Goal: Navigation & Orientation: Find specific page/section

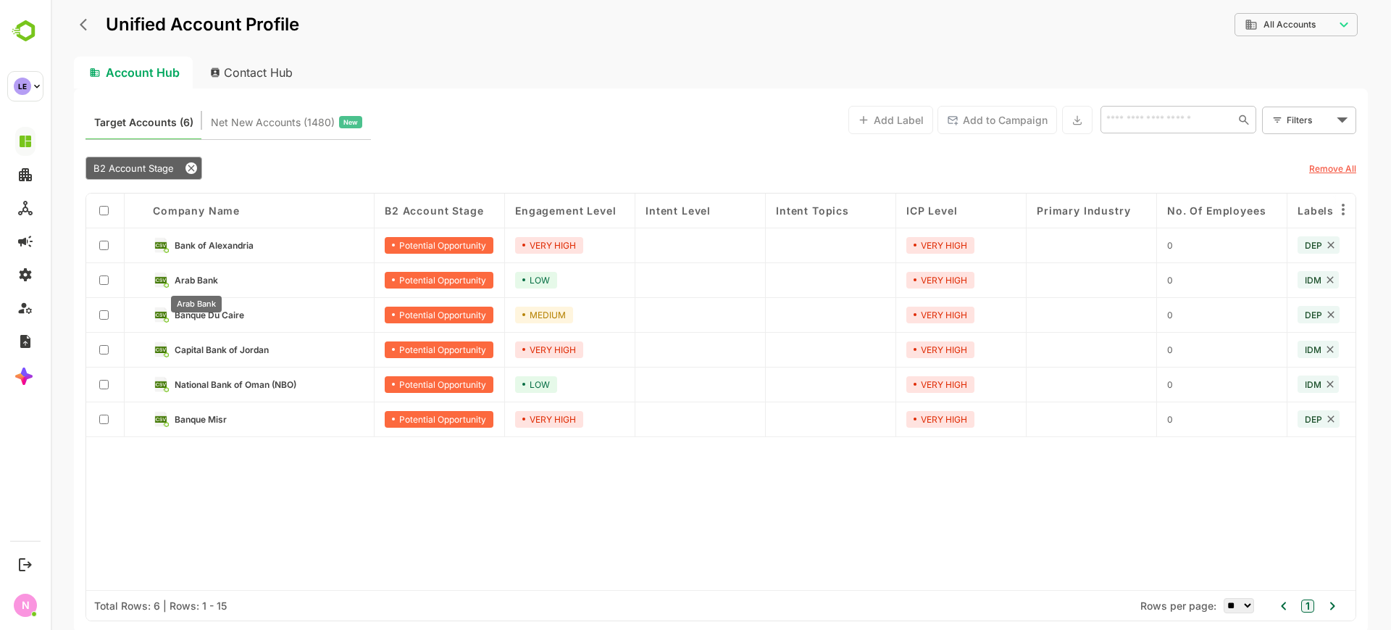
click at [184, 279] on span "Arab Bank" at bounding box center [196, 280] width 43 height 11
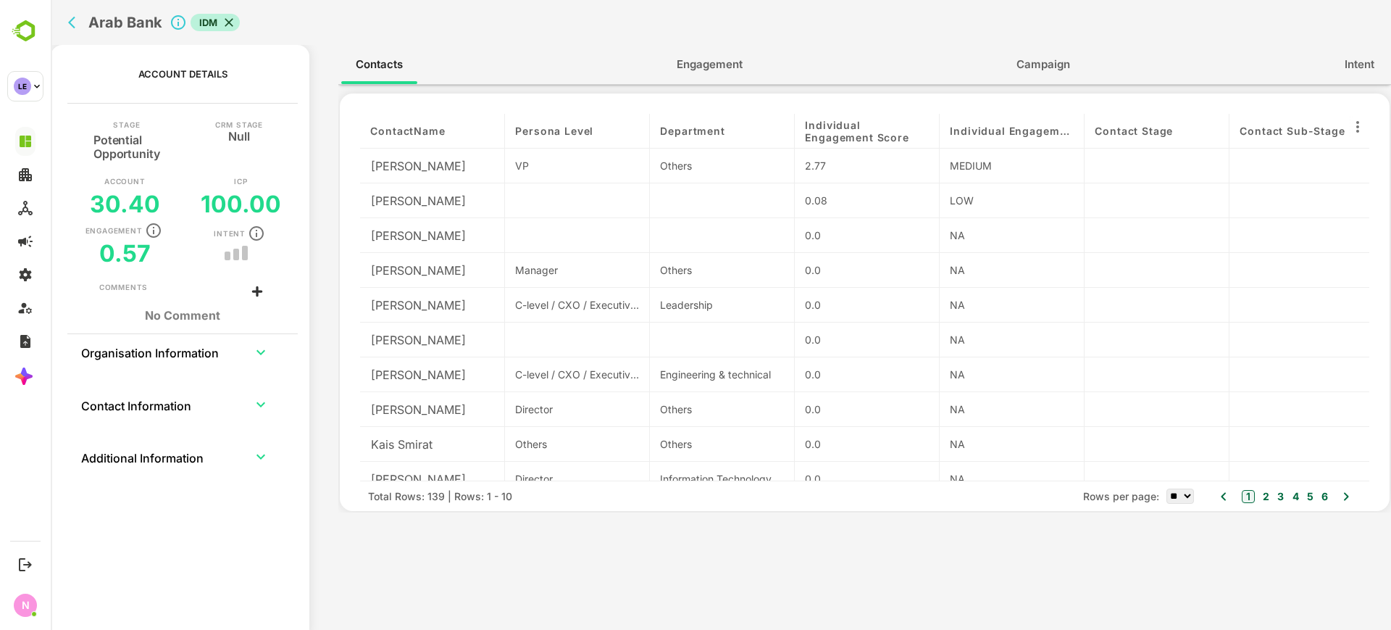
click at [71, 34] on div "Arab Bank IDM" at bounding box center [438, 22] width 753 height 45
click at [72, 27] on icon "back" at bounding box center [75, 22] width 14 height 14
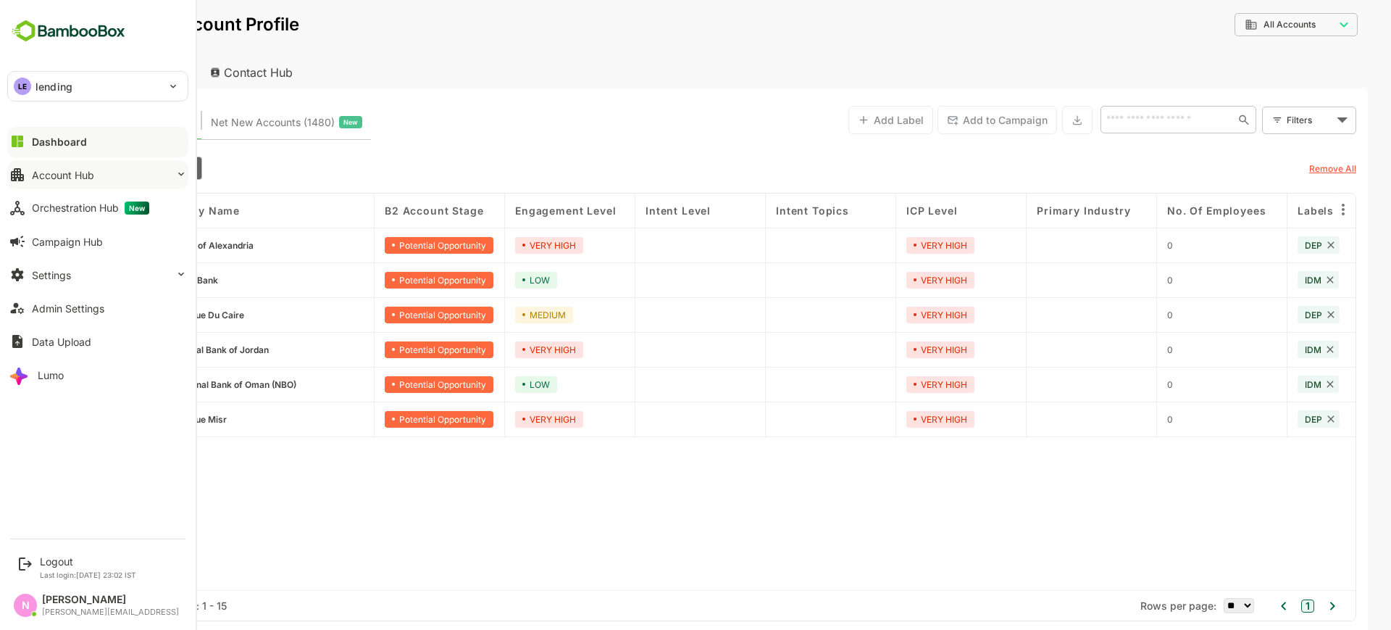
click at [51, 172] on div "Account Hub" at bounding box center [63, 175] width 62 height 12
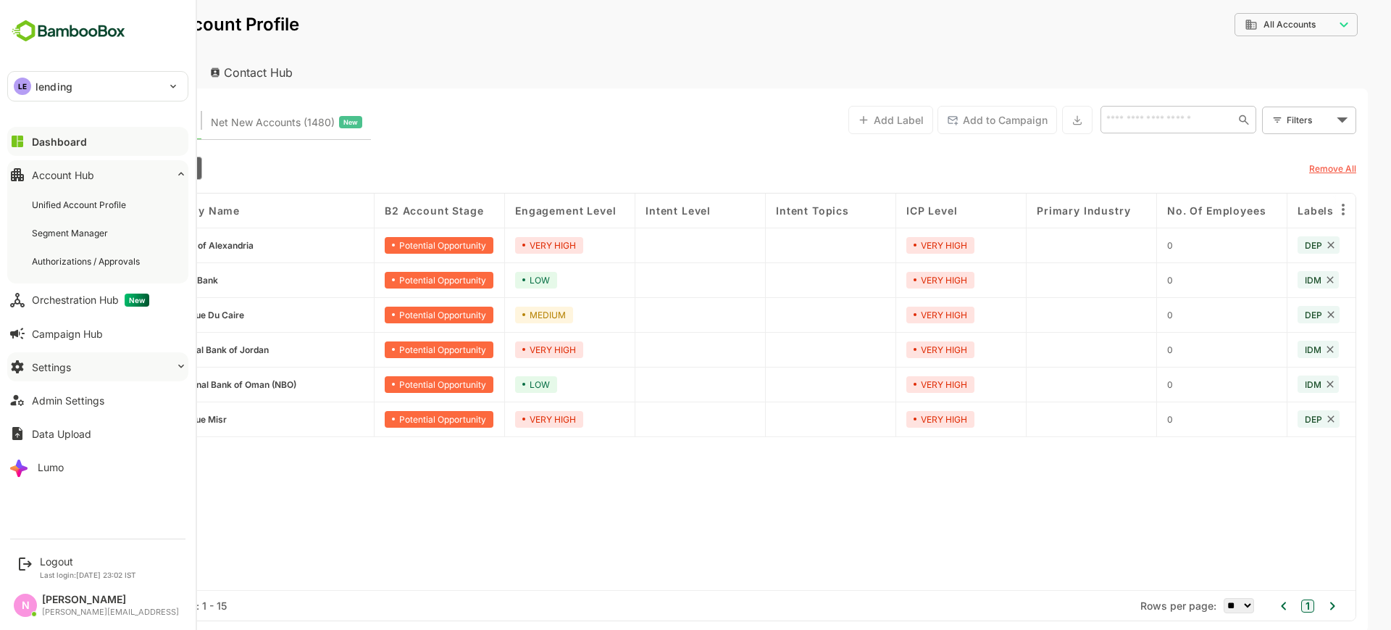
click at [99, 364] on button "Settings" at bounding box center [97, 366] width 181 height 29
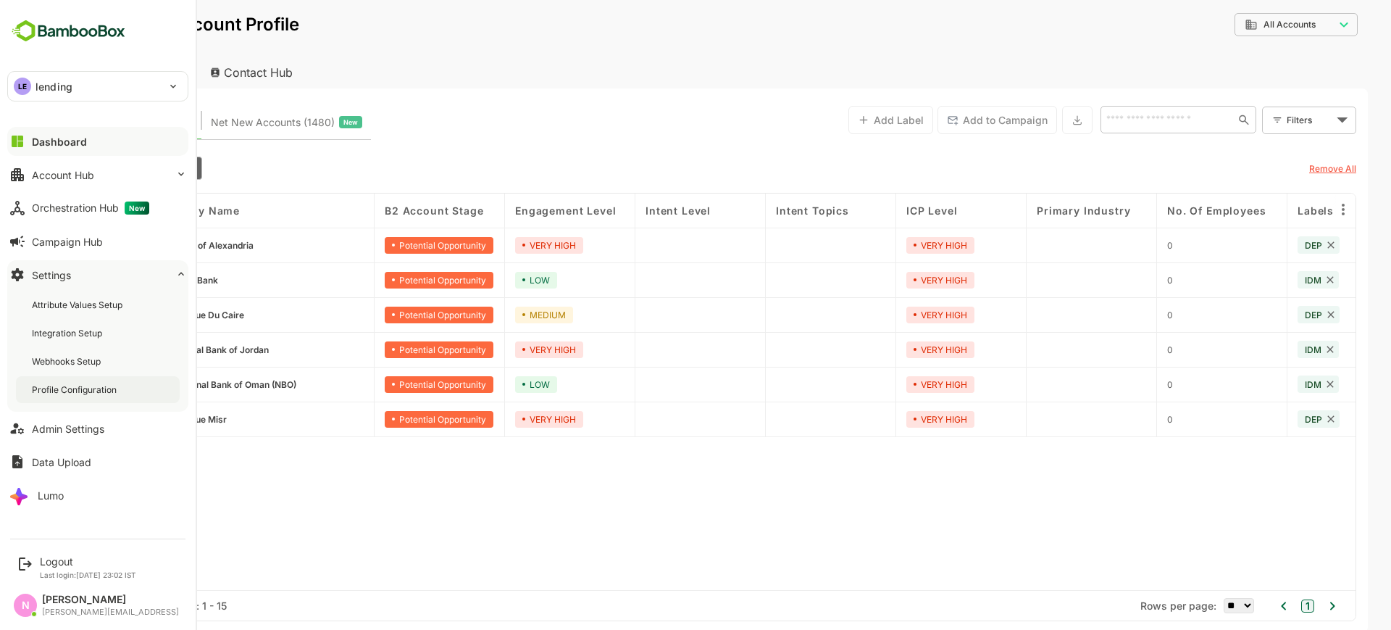
click at [105, 388] on div "Profile Configuration" at bounding box center [76, 389] width 88 height 12
click at [78, 429] on div "Admin Settings" at bounding box center [68, 428] width 72 height 12
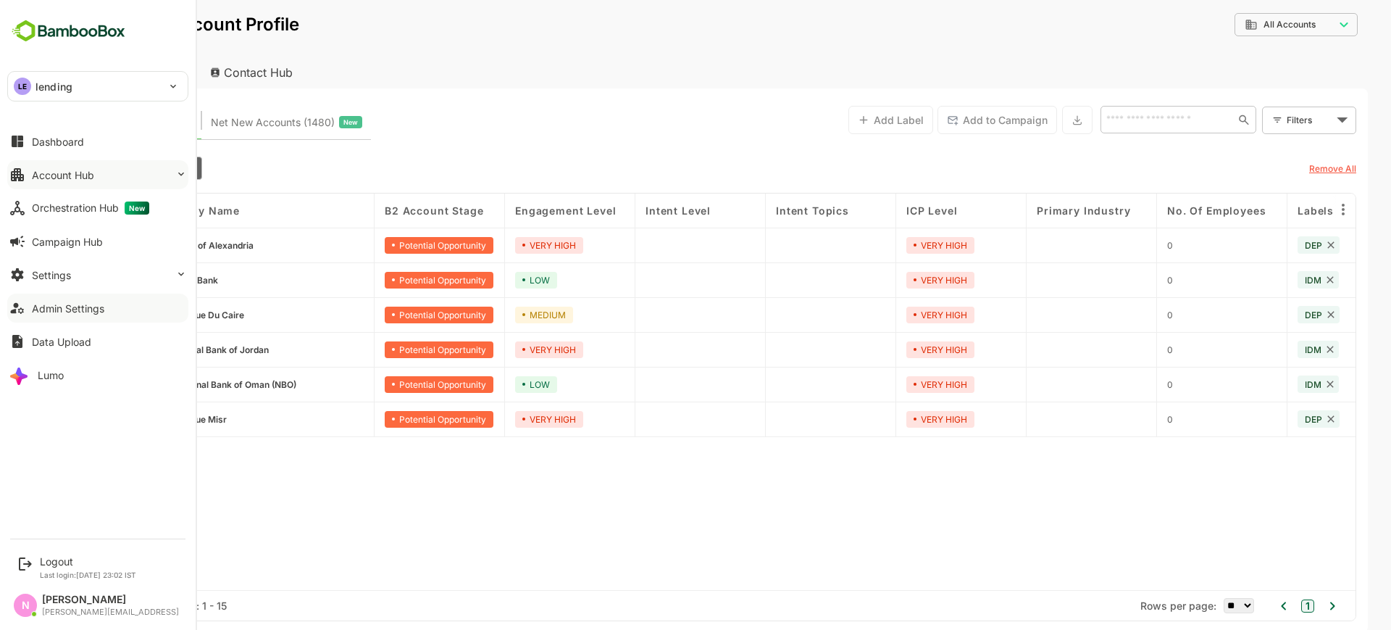
click at [45, 165] on button "Account Hub" at bounding box center [97, 174] width 181 height 29
click at [69, 171] on div "Account Hub" at bounding box center [63, 175] width 62 height 12
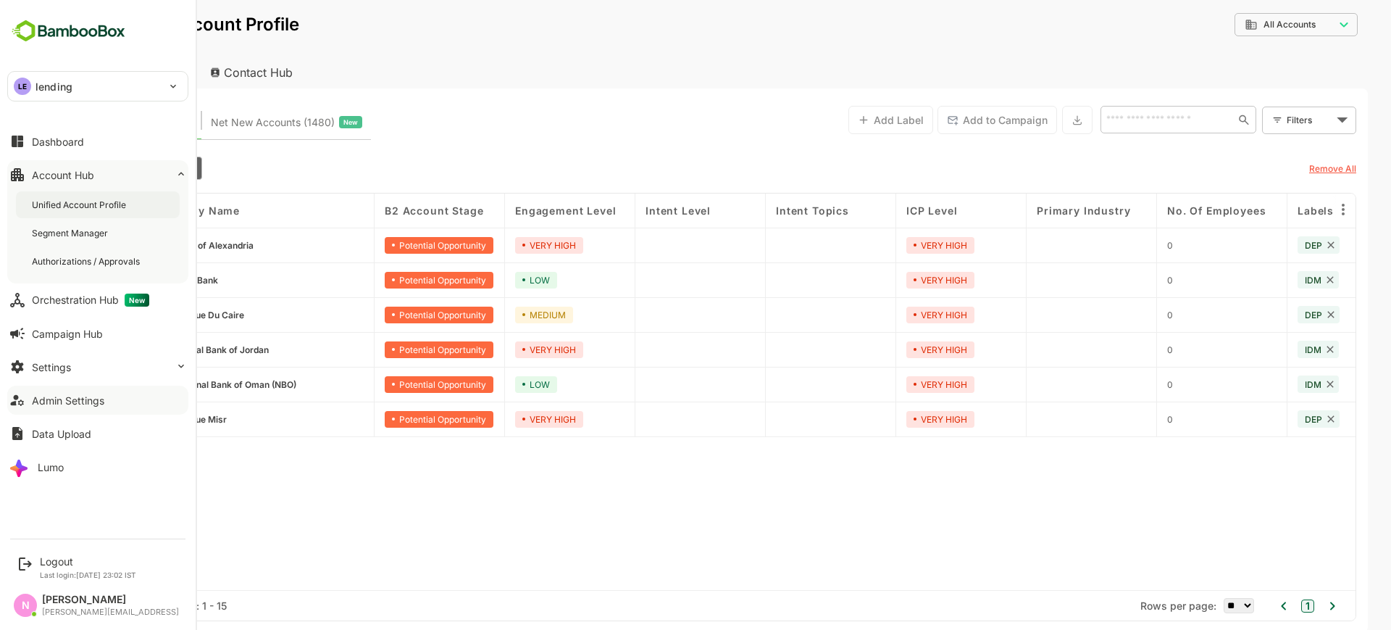
click at [83, 205] on div "Unified Account Profile" at bounding box center [80, 205] width 97 height 12
